Goal: Task Accomplishment & Management: Manage account settings

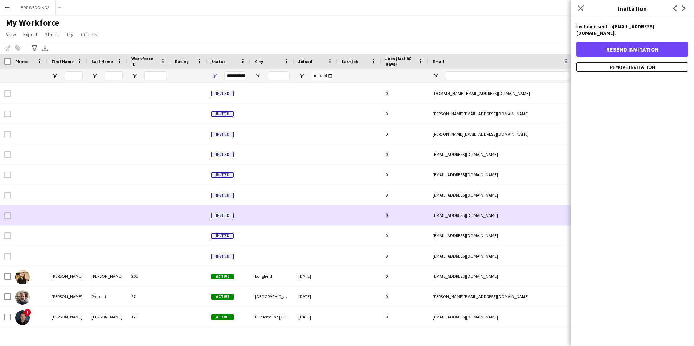
click at [450, 218] on div "[EMAIL_ADDRESS][DOMAIN_NAME]" at bounding box center [500, 215] width 145 height 20
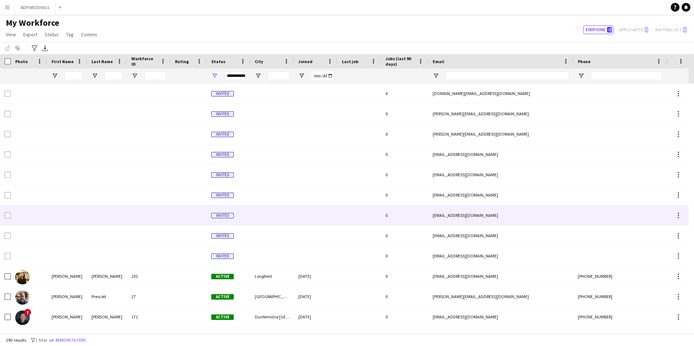
click at [450, 218] on div "[EMAIL_ADDRESS][DOMAIN_NAME]" at bounding box center [500, 215] width 145 height 20
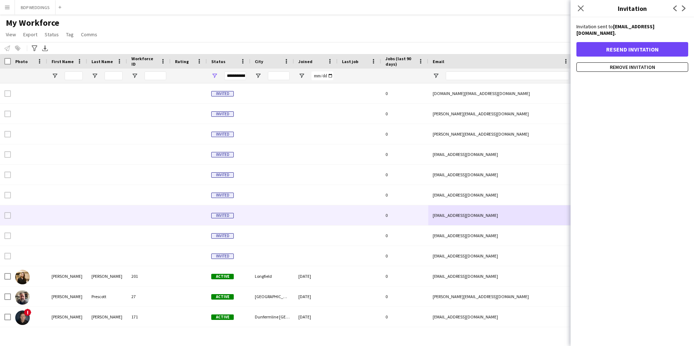
drag, startPoint x: 661, startPoint y: 34, endPoint x: 577, endPoint y: 34, distance: 84.6
click at [577, 34] on strong "[EMAIL_ADDRESS][DOMAIN_NAME]." at bounding box center [616, 29] width 78 height 13
copy strong "[EMAIL_ADDRESS][DOMAIN_NAME]"
click at [628, 53] on button "Resend invitation" at bounding box center [633, 49] width 112 height 15
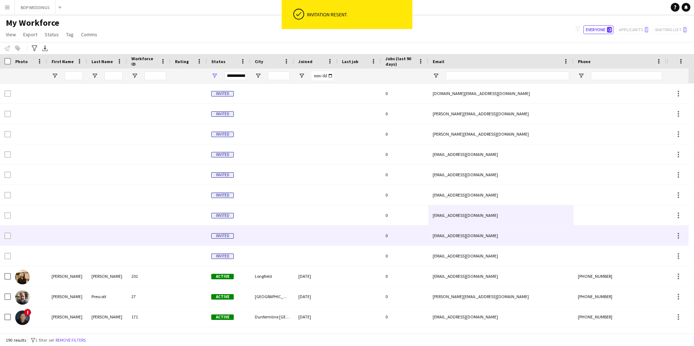
click at [467, 239] on div "[EMAIL_ADDRESS][DOMAIN_NAME]" at bounding box center [500, 236] width 145 height 20
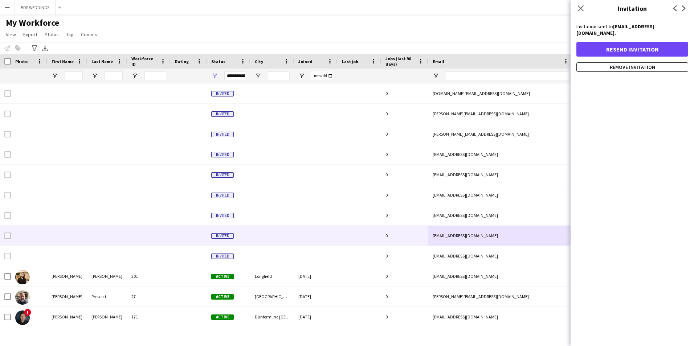
drag, startPoint x: 664, startPoint y: 33, endPoint x: 577, endPoint y: 34, distance: 86.4
click at [577, 34] on strong "[EMAIL_ADDRESS][DOMAIN_NAME]." at bounding box center [616, 29] width 78 height 13
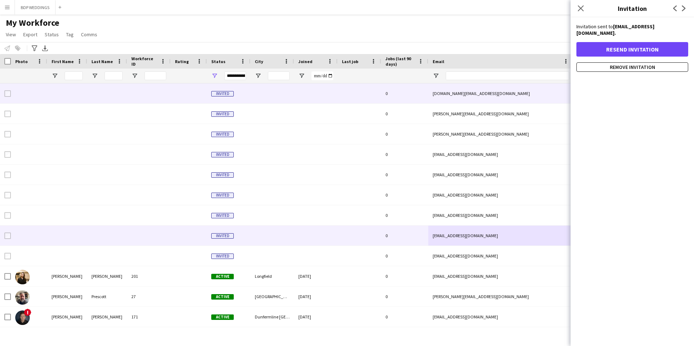
copy strong "[EMAIL_ADDRESS][DOMAIN_NAME]"
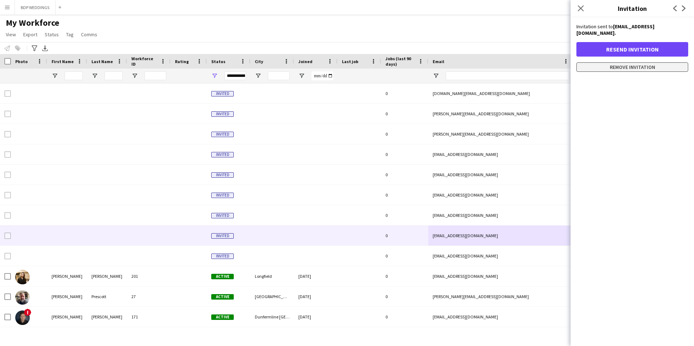
click at [631, 70] on button "Remove invitation" at bounding box center [633, 66] width 112 height 9
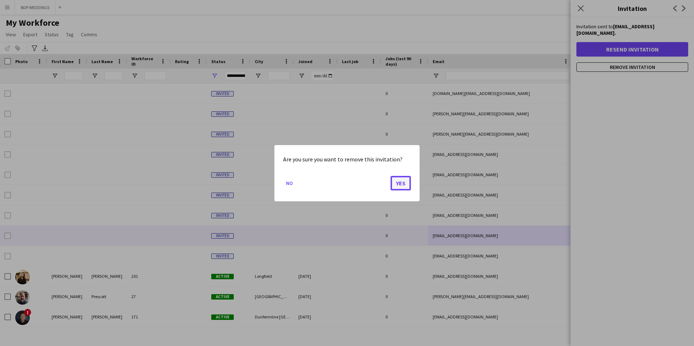
click at [403, 183] on button "Yes" at bounding box center [401, 183] width 20 height 15
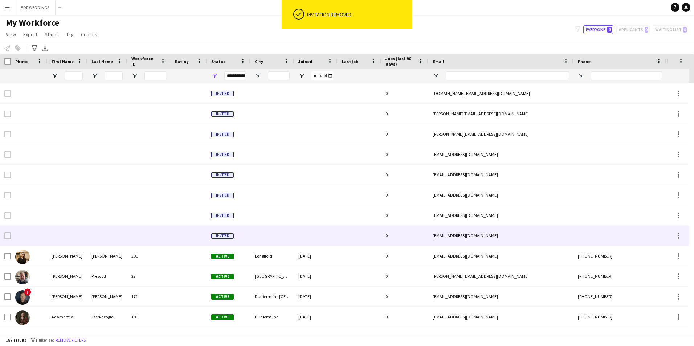
click at [471, 238] on div "[EMAIL_ADDRESS][DOMAIN_NAME]" at bounding box center [500, 236] width 145 height 20
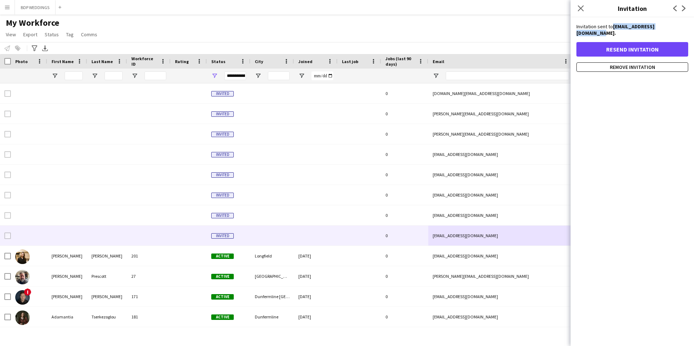
drag, startPoint x: 675, startPoint y: 27, endPoint x: 614, endPoint y: 28, distance: 61.0
click at [614, 28] on strong "[EMAIL_ADDRESS][DOMAIN_NAME]." at bounding box center [616, 29] width 78 height 13
copy strong "[EMAIL_ADDRESS][DOMAIN_NAME]"
click at [614, 44] on button "Resend invitation" at bounding box center [633, 49] width 112 height 15
